Goal: Transaction & Acquisition: Book appointment/travel/reservation

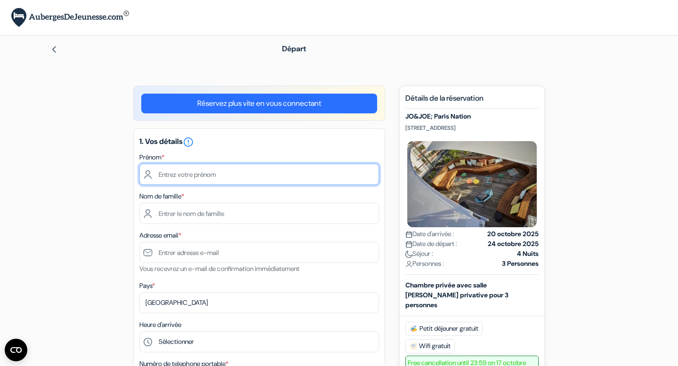
click at [234, 175] on input "text" at bounding box center [259, 174] width 240 height 21
type input "[PERSON_NAME]"
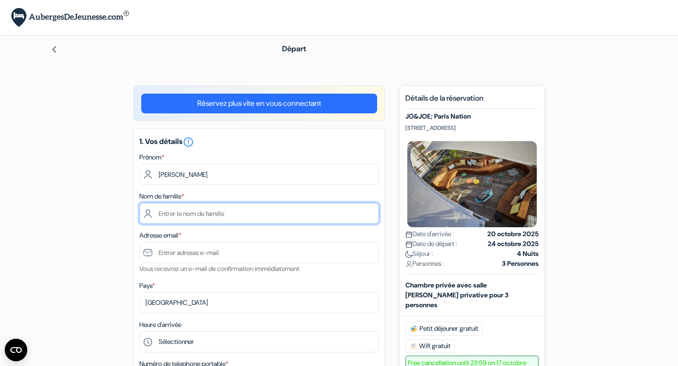
type input "LE [PERSON_NAME]"
type input "[EMAIL_ADDRESS][DOMAIN_NAME]"
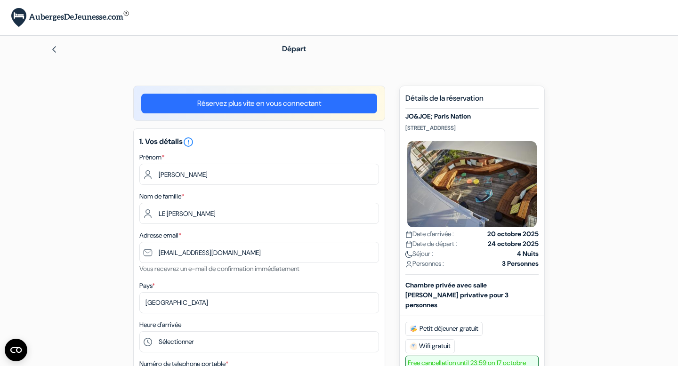
type input "[PHONE_NUMBER]"
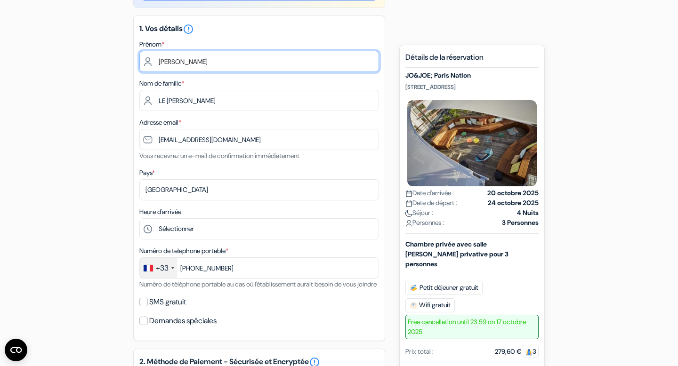
scroll to position [115, 0]
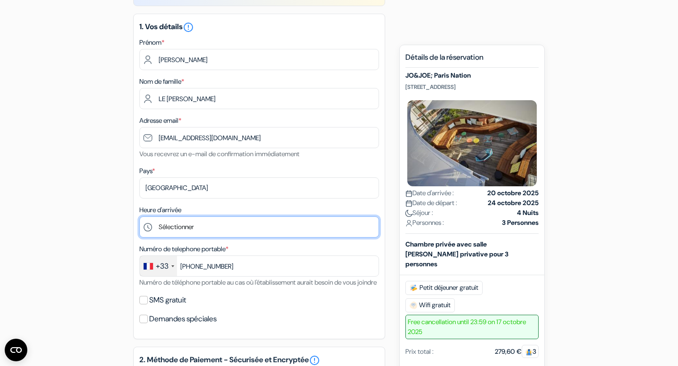
click at [226, 218] on select "Sélectionner 1:00 2:00 3:00 4:00 5:00 6:00 7:00 8:00 9:00 10:00 11:00 12:00 13:…" at bounding box center [259, 227] width 240 height 21
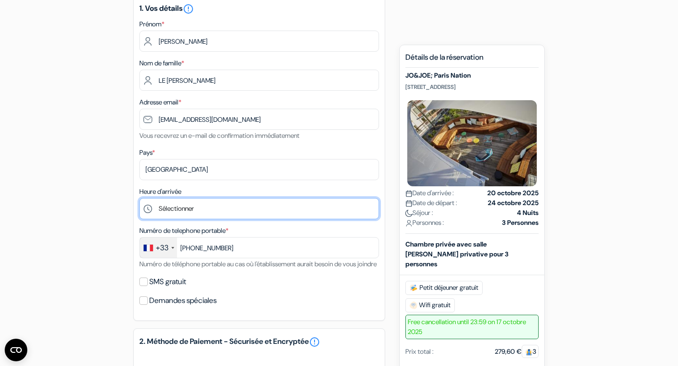
scroll to position [139, 0]
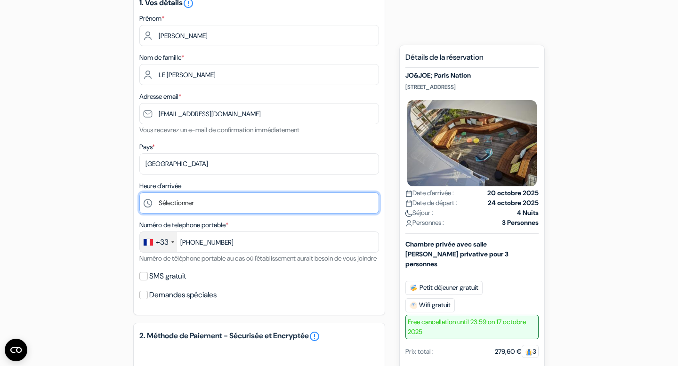
click at [197, 202] on select "Sélectionner 1:00 2:00 3:00 4:00 5:00 6:00 7:00 8:00 9:00 10:00 11:00 12:00 13:…" at bounding box center [259, 203] width 240 height 21
click at [139, 194] on select "Sélectionner 1:00 2:00 3:00 4:00 5:00 6:00 7:00 8:00 9:00 10:00 11:00 12:00 13:…" at bounding box center [259, 203] width 240 height 21
click at [193, 206] on select "Sélectionner 1:00 2:00 3:00 4:00 5:00 6:00 7:00 8:00 9:00 10:00 11:00 12:00 13:…" at bounding box center [259, 203] width 240 height 21
select select "20"
click at [139, 194] on select "Sélectionner 1:00 2:00 3:00 4:00 5:00 6:00 7:00 8:00 9:00 10:00 11:00 12:00 13:…" at bounding box center [259, 203] width 240 height 21
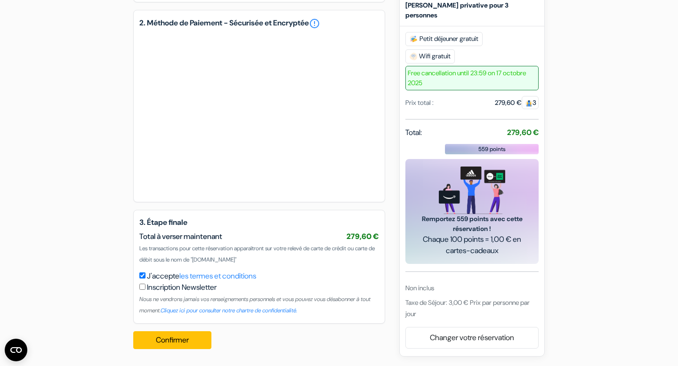
scroll to position [464, 0]
click at [190, 335] on button "Confirmer Loading..." at bounding box center [172, 340] width 78 height 18
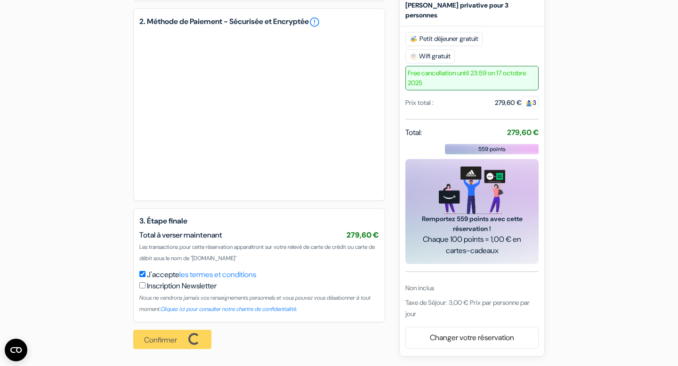
scroll to position [466, 0]
